Goal: Task Accomplishment & Management: Manage account settings

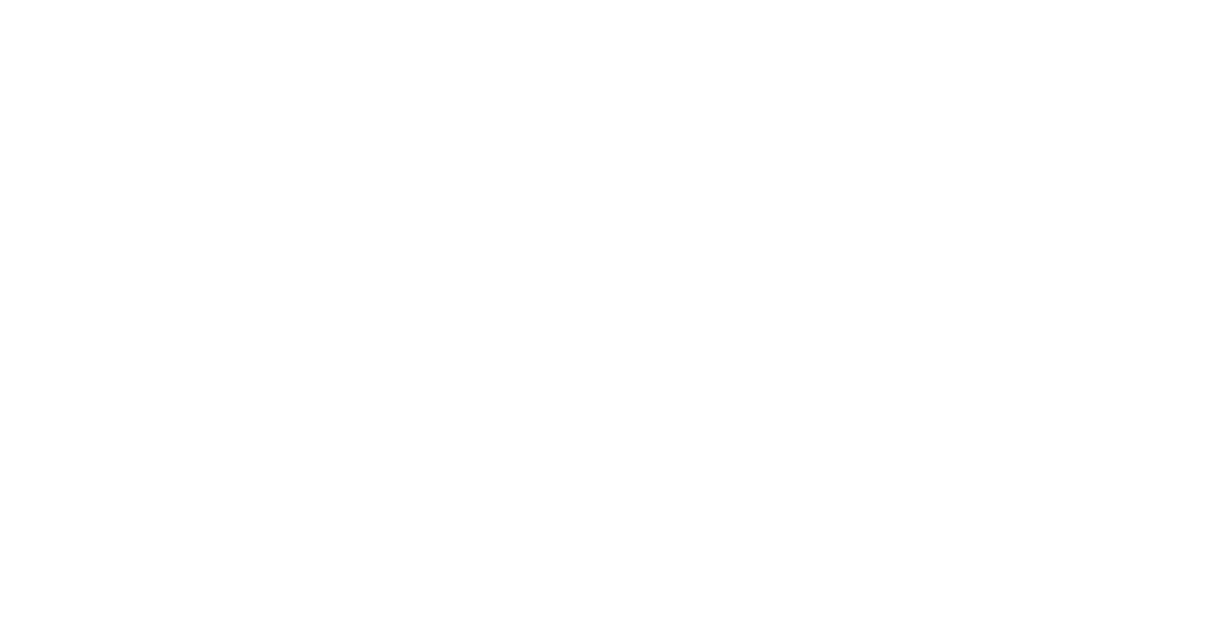
select select "*"
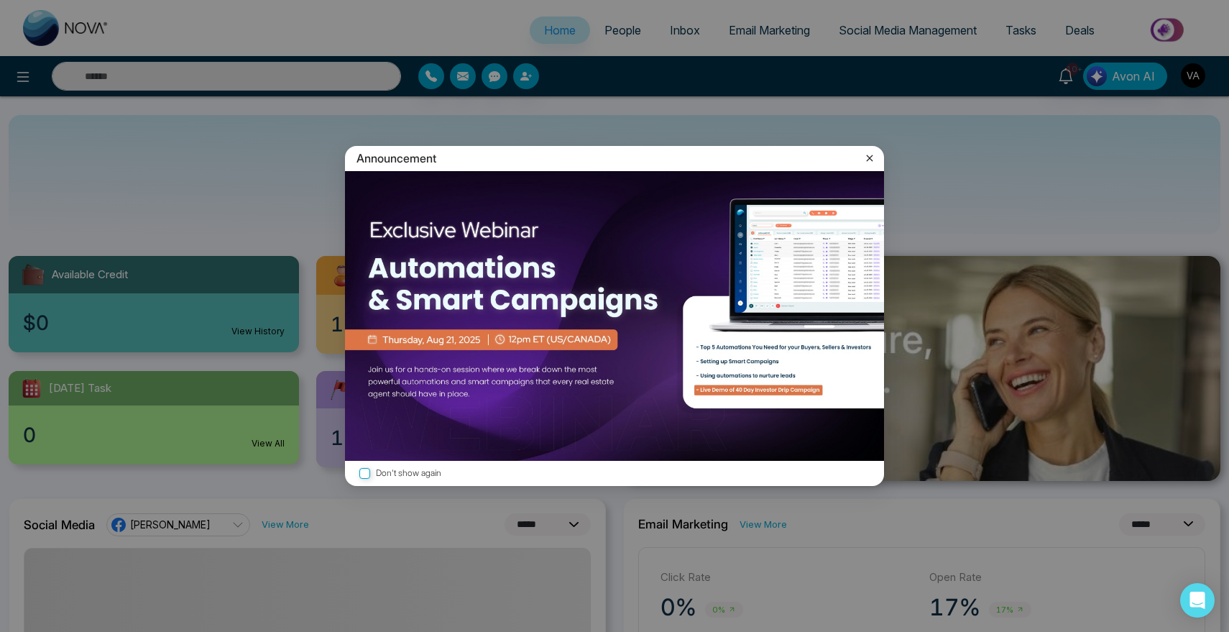
click at [867, 161] on icon at bounding box center [869, 158] width 14 height 14
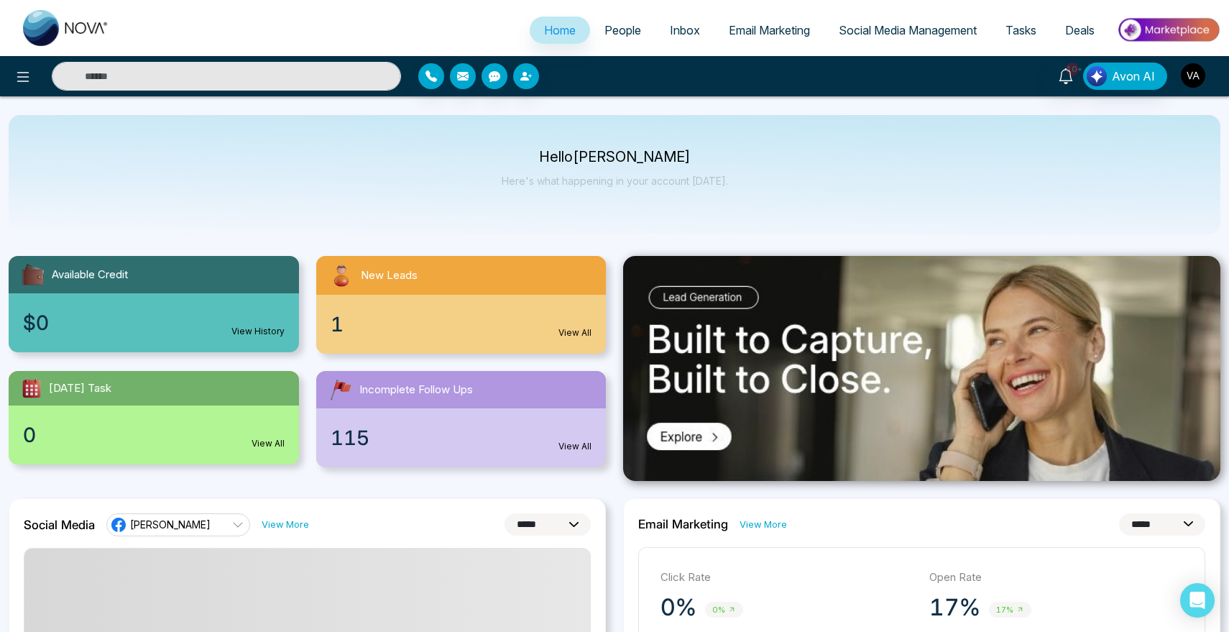
click at [1191, 75] on img "button" at bounding box center [1193, 75] width 24 height 24
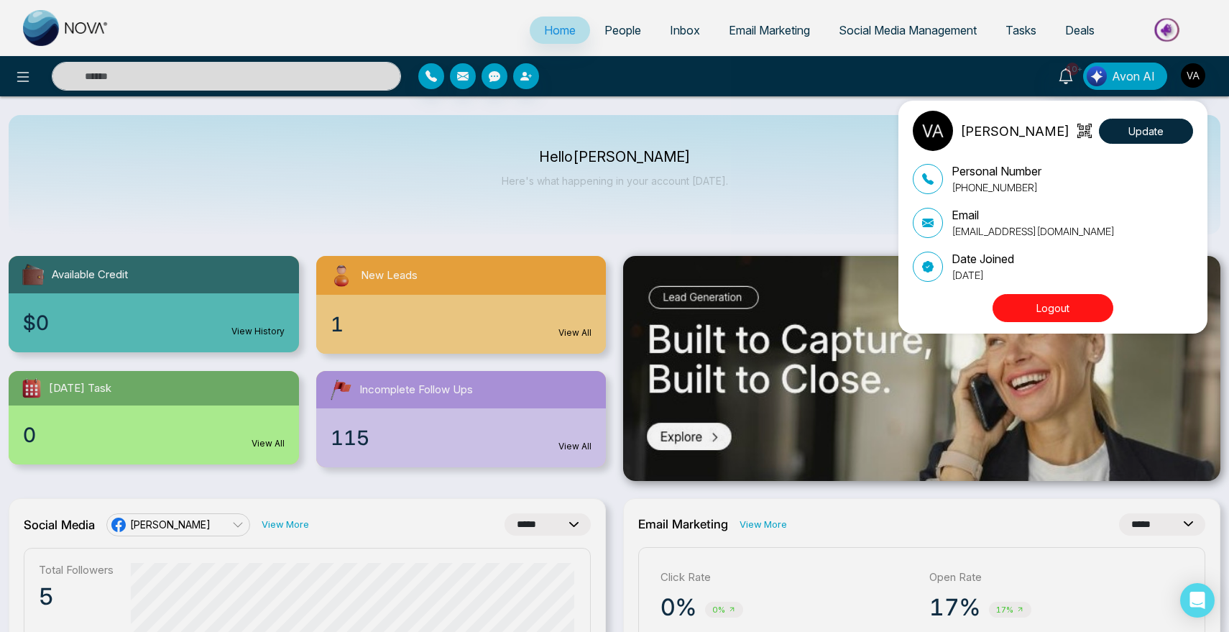
click at [1066, 308] on button "Logout" at bounding box center [1052, 308] width 121 height 28
